Goal: Task Accomplishment & Management: Manage account settings

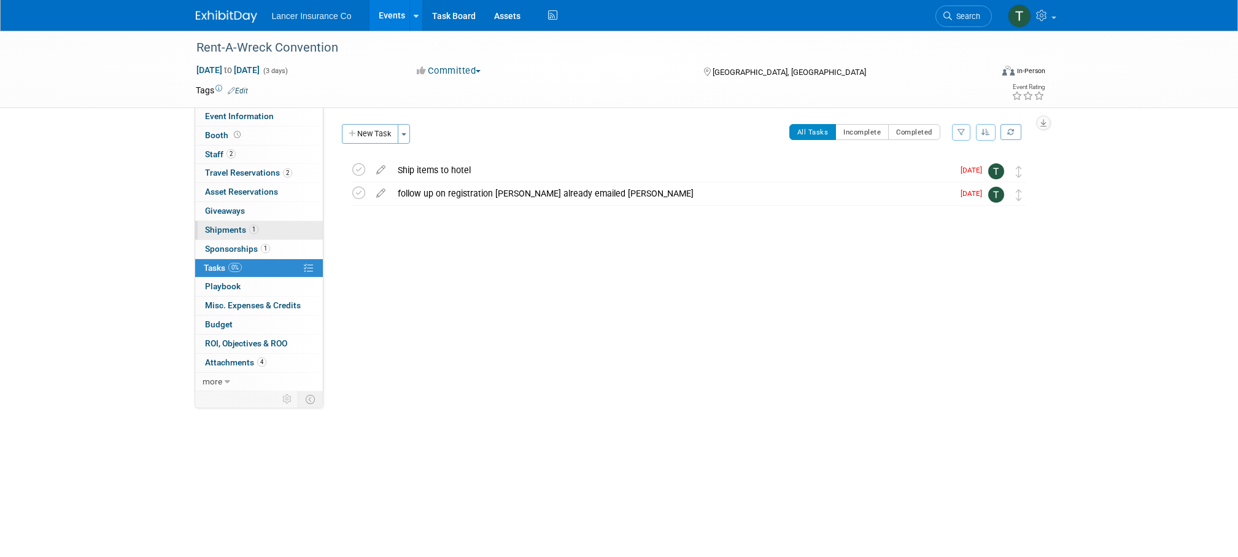
click at [226, 228] on span "Shipments 1" at bounding box center [231, 230] width 53 height 10
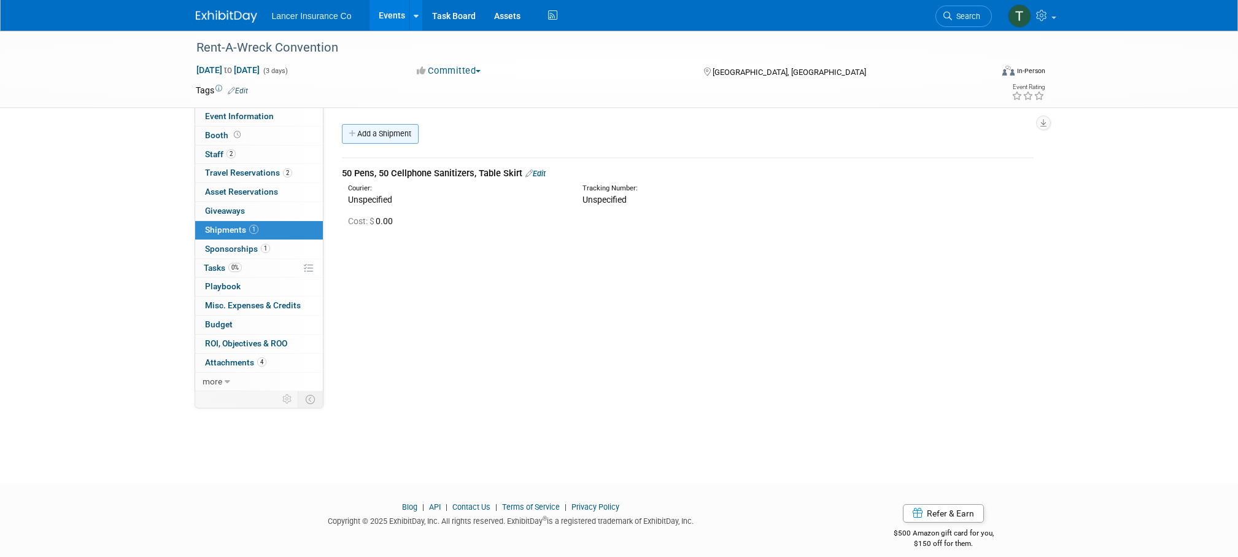
click at [372, 129] on link "Add a Shipment" at bounding box center [380, 134] width 77 height 20
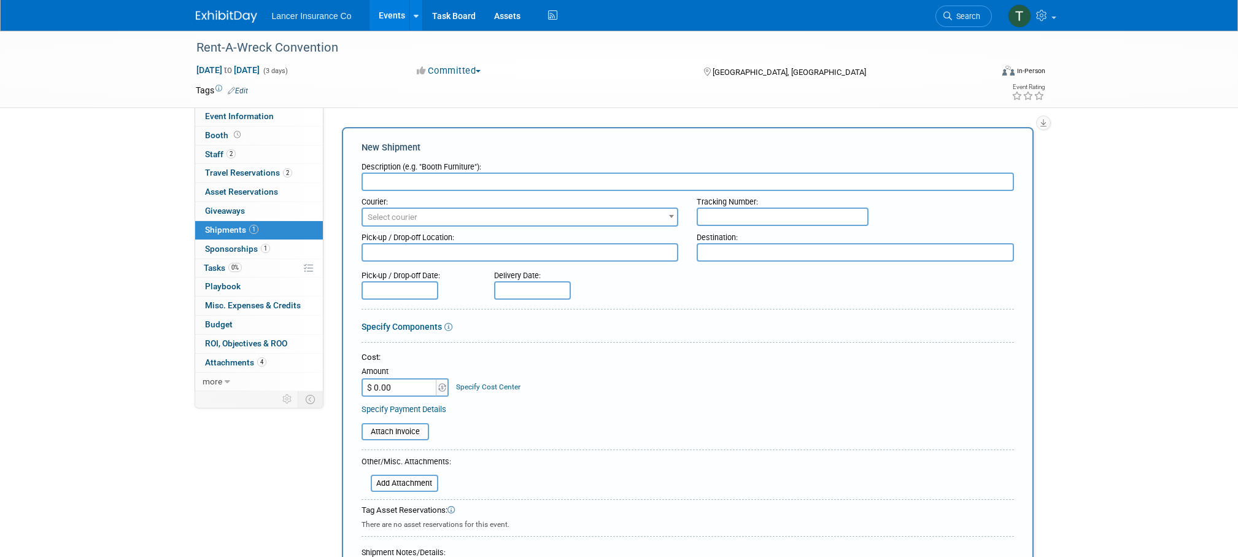
type input "T"
type input "Return Shipment"
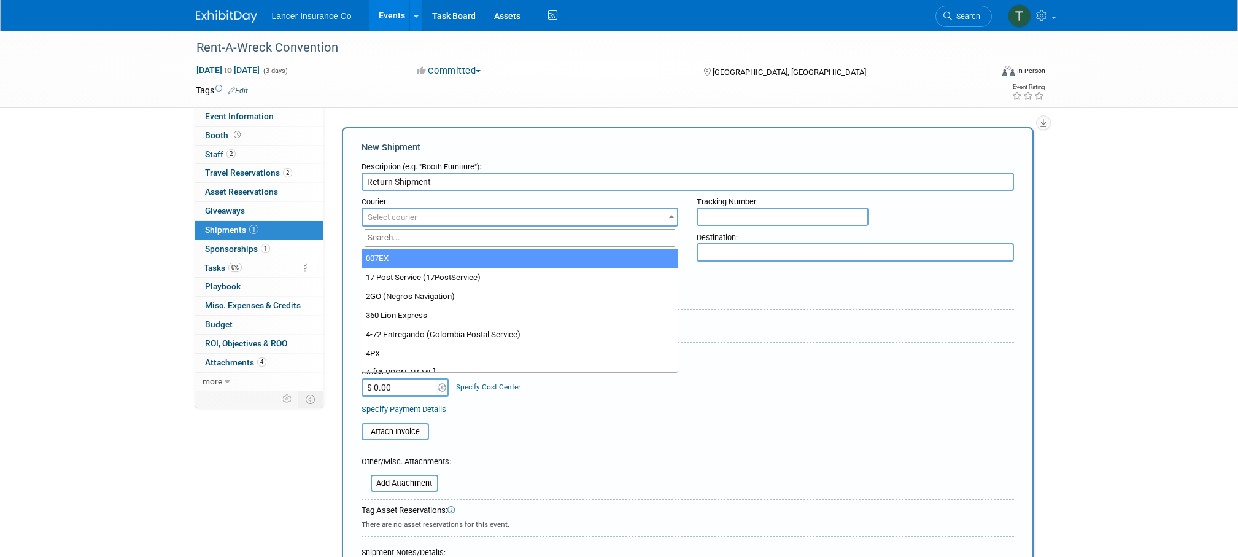
click at [504, 213] on span "Select courier" at bounding box center [520, 217] width 315 height 17
type input "fed"
select select "206"
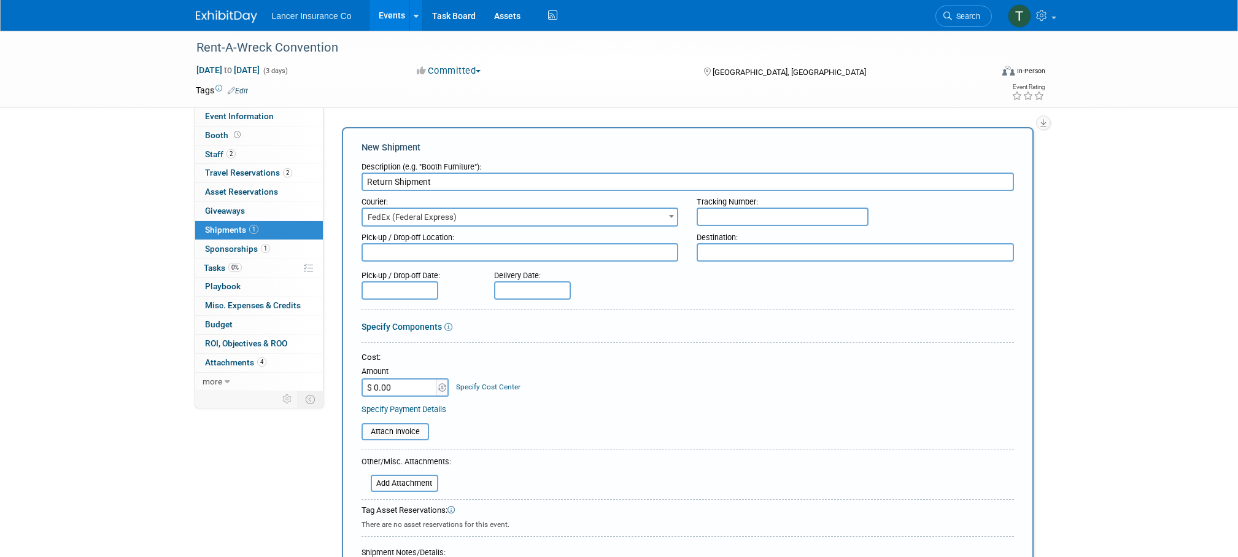
click at [708, 211] on input "text" at bounding box center [782, 216] width 172 height 18
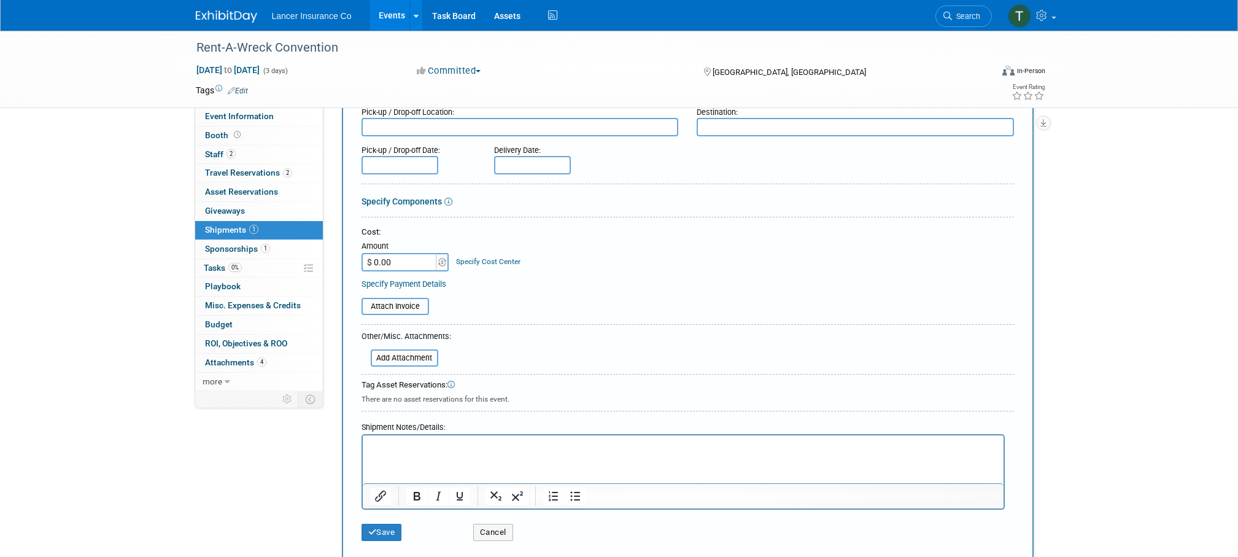
scroll to position [251, 0]
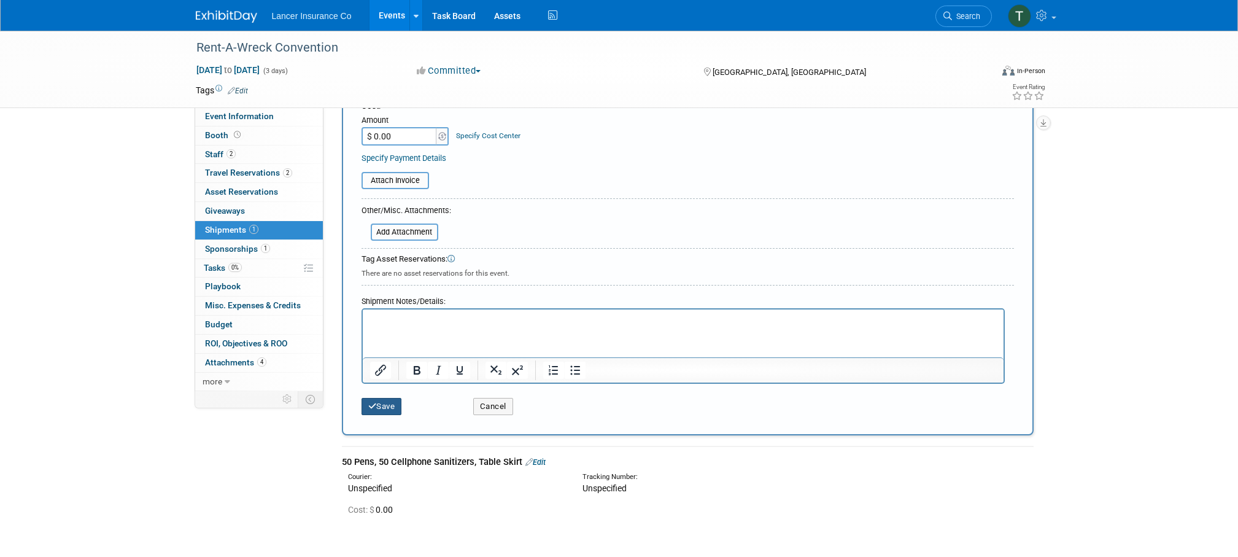
type input "817576379615"
click at [385, 400] on button "Save" at bounding box center [381, 406] width 40 height 17
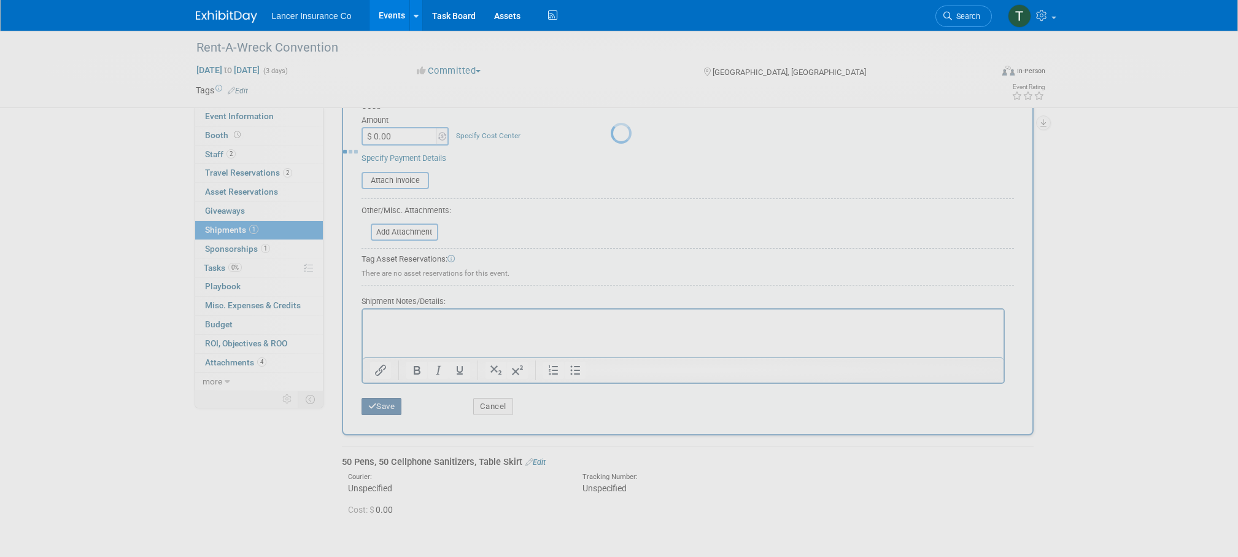
scroll to position [12, 0]
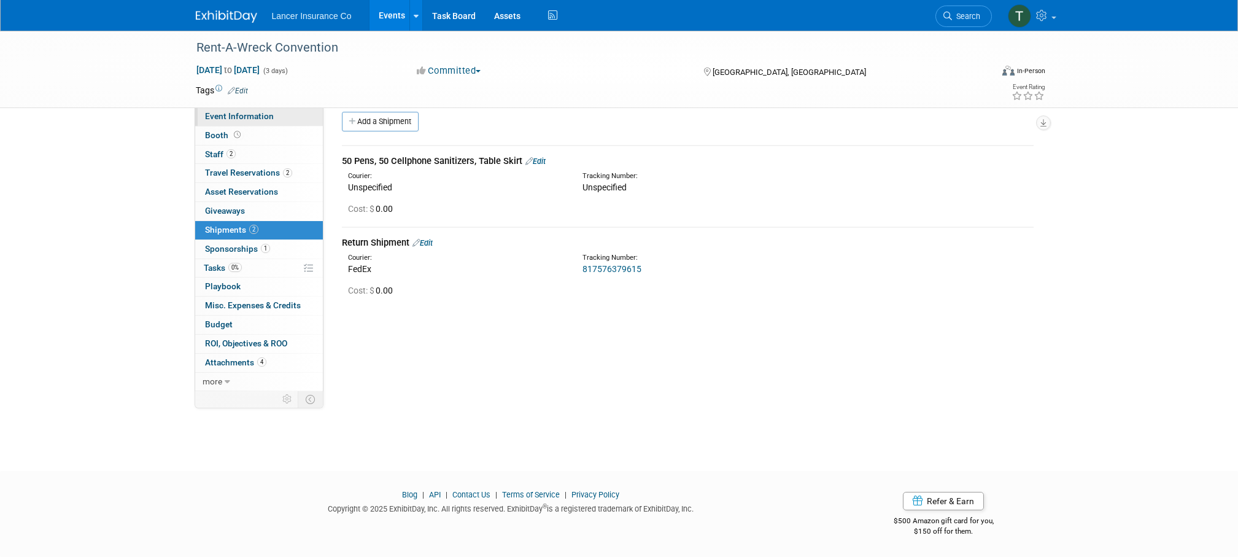
click at [248, 117] on span "Event Information" at bounding box center [239, 116] width 69 height 10
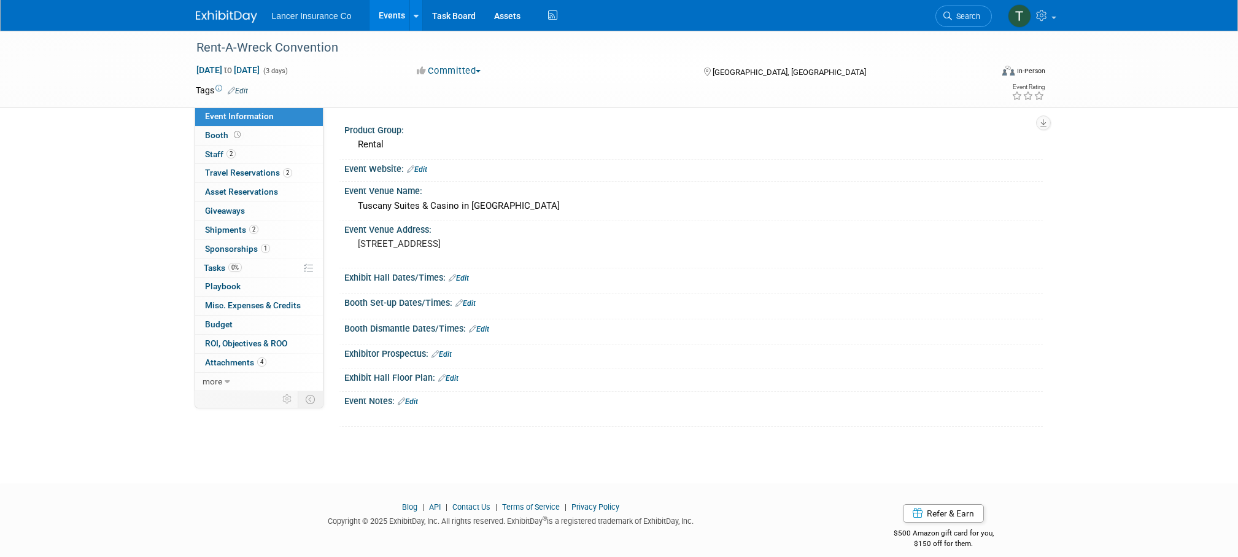
drag, startPoint x: 541, startPoint y: 244, endPoint x: 337, endPoint y: 191, distance: 209.8
click at [337, 191] on div "Product Group: [GEOGRAPHIC_DATA] Event Website: Edit Edit Edit X" at bounding box center [682, 248] width 719 height 283
copy div "Product Group: Rental Event Website: Edit Event Venue Name: [GEOGRAPHIC_DATA] i…"
click at [241, 172] on span "Travel Reservations 2" at bounding box center [248, 173] width 87 height 10
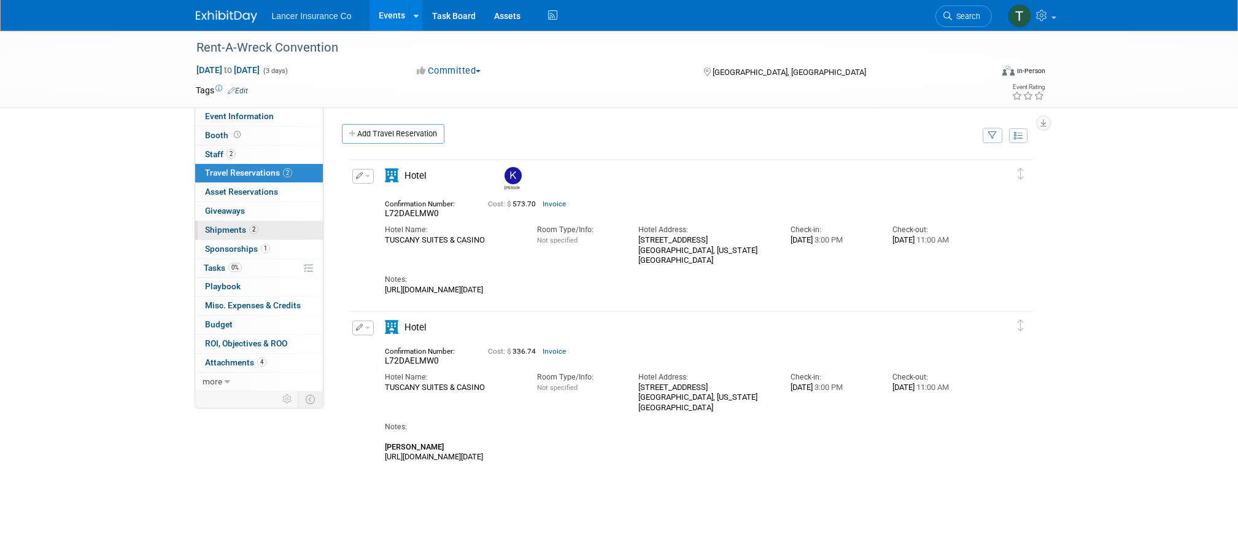
click at [226, 231] on span "Shipments 2" at bounding box center [231, 230] width 53 height 10
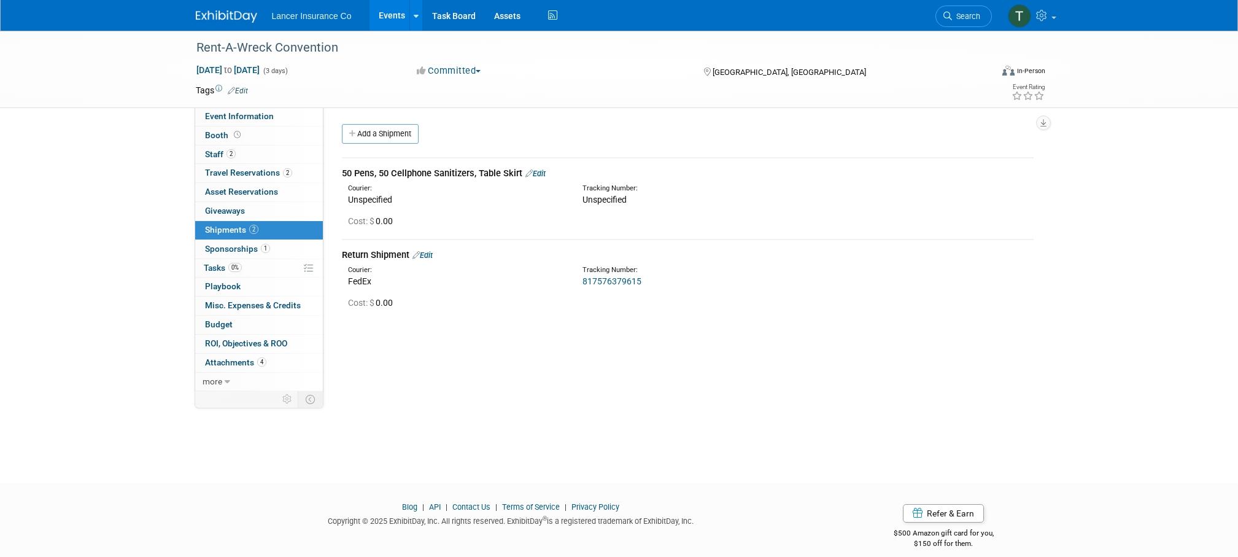
click at [538, 173] on link "Edit" at bounding box center [535, 173] width 20 height 9
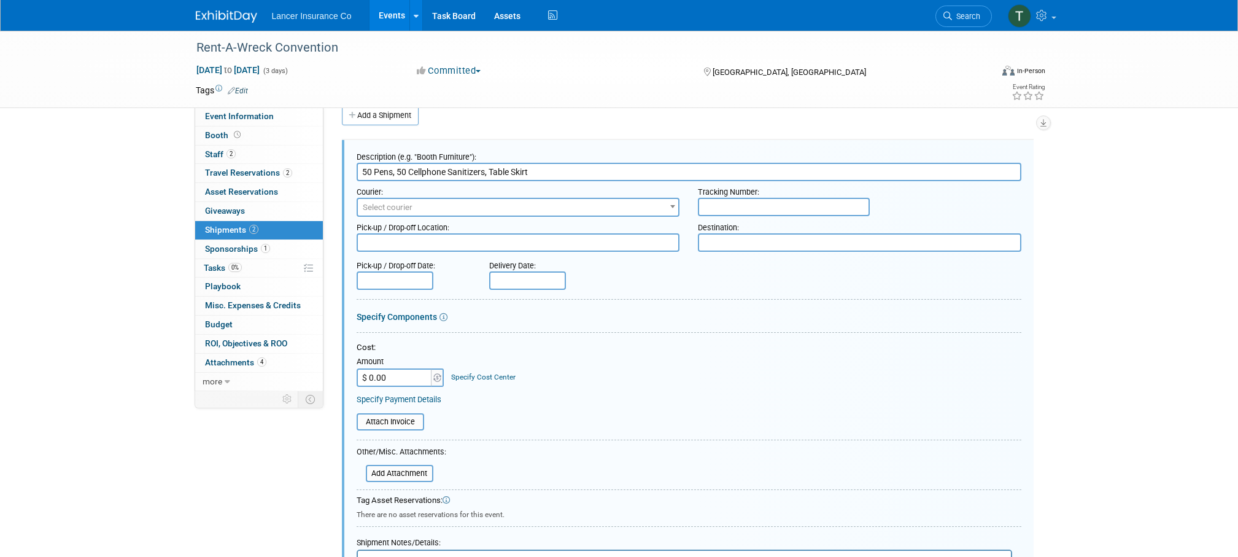
click at [422, 205] on span "Select courier" at bounding box center [518, 207] width 321 height 17
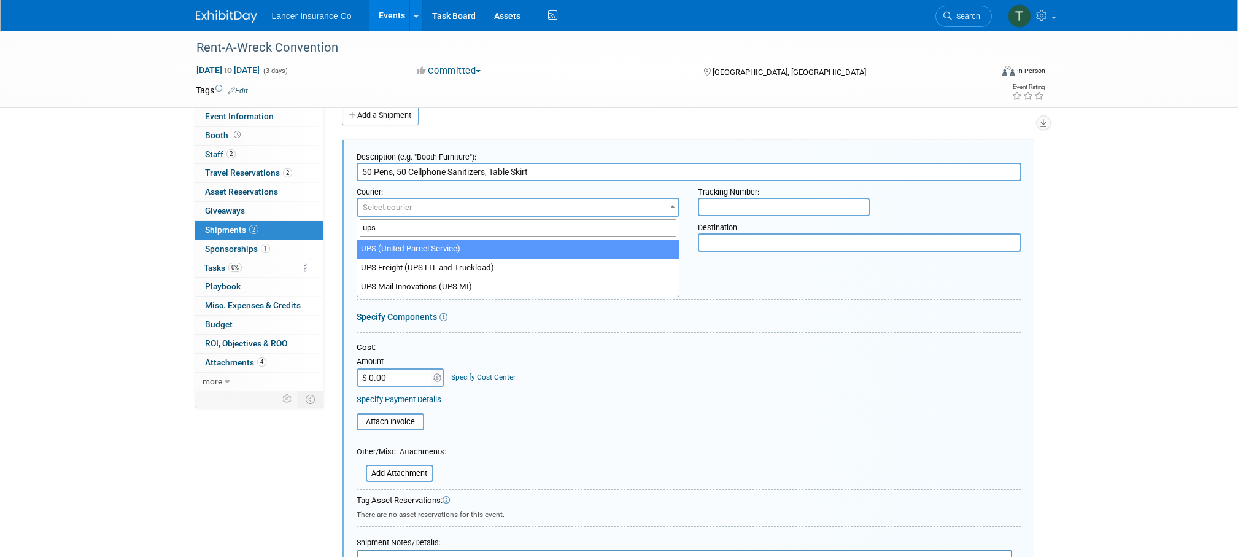
type input "ups"
select select "508"
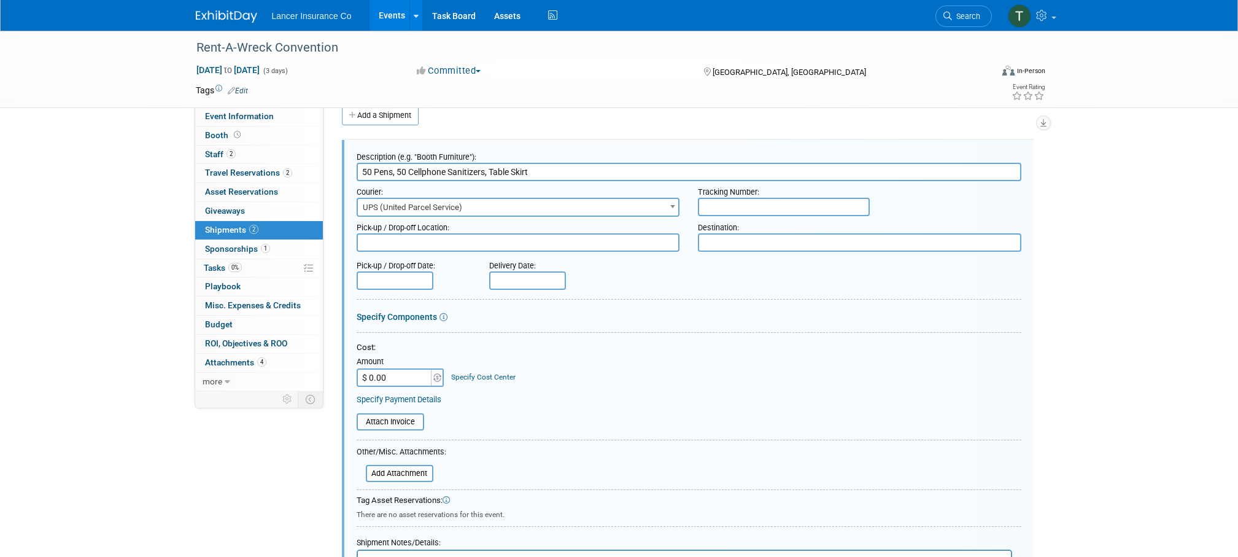
click at [706, 212] on input "text" at bounding box center [784, 207] width 172 height 18
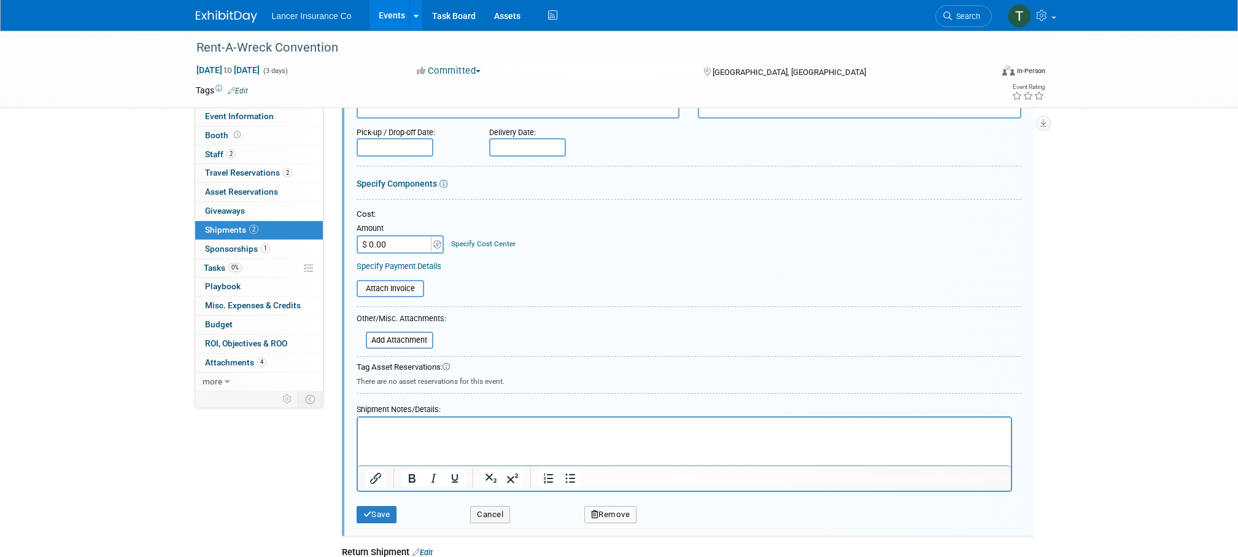
scroll to position [162, 0]
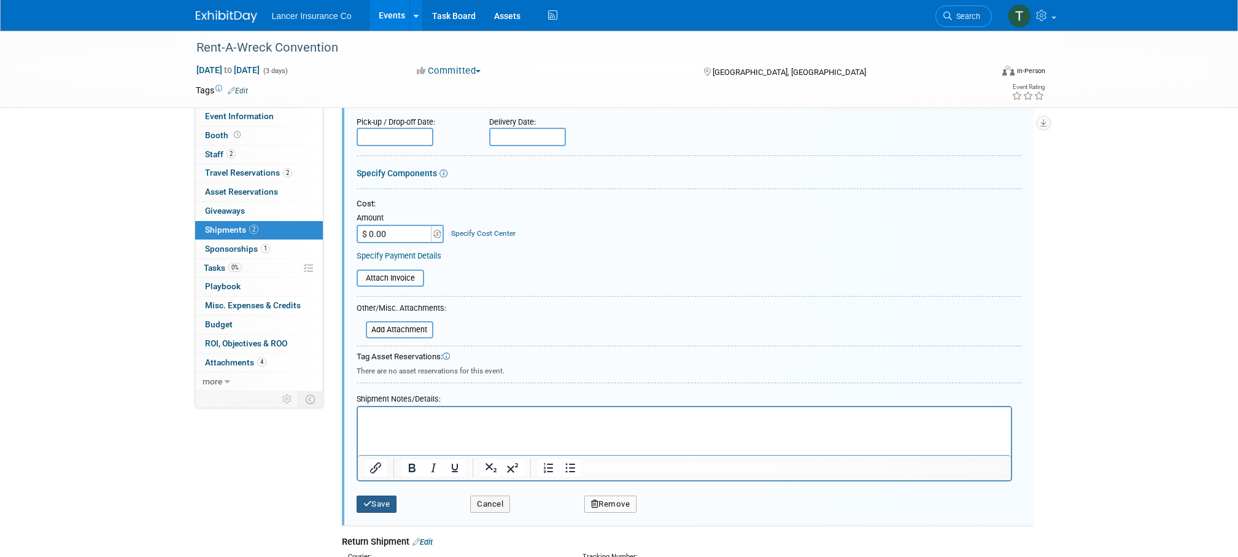
type input "1Z6X51221293749525"
click at [390, 507] on button "Save" at bounding box center [377, 503] width 40 height 17
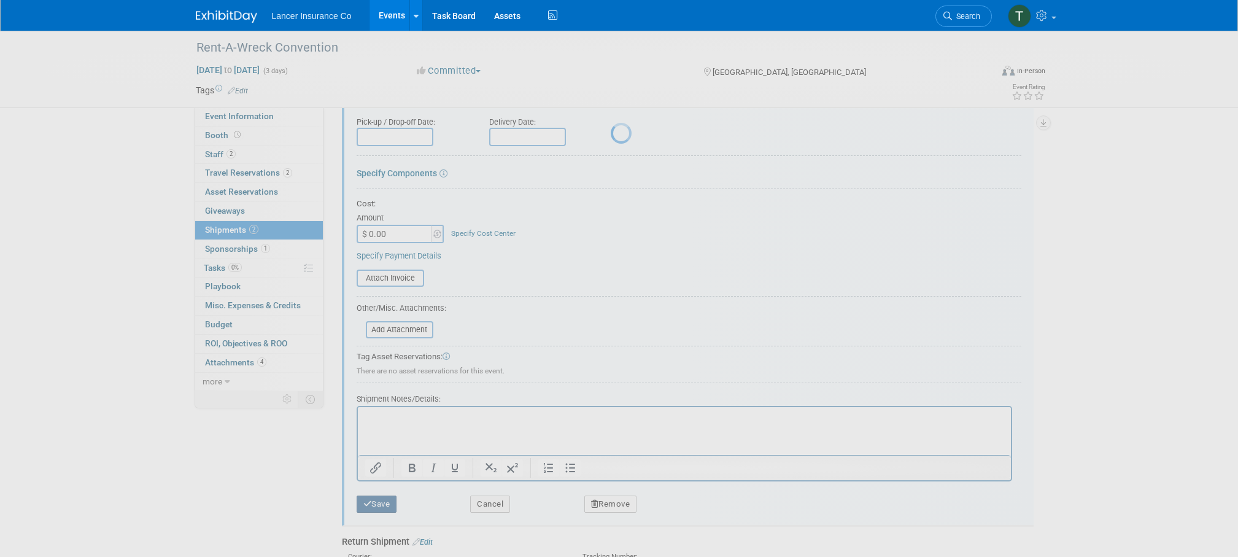
scroll to position [12, 0]
